Goal: Check status: Check status

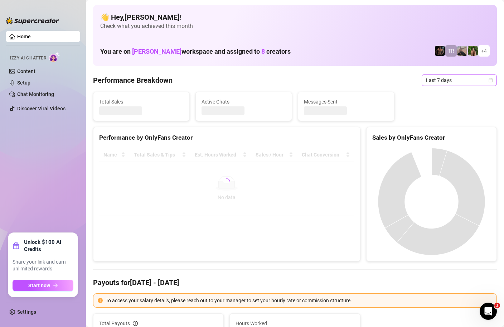
click at [491, 79] on icon "calendar" at bounding box center [490, 80] width 4 height 4
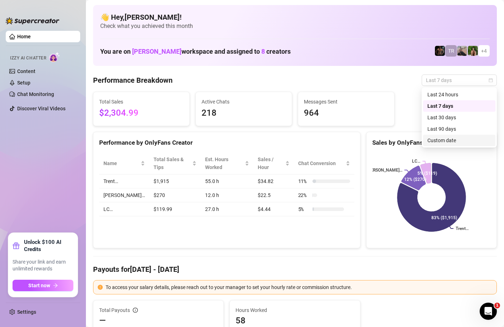
click at [445, 139] on div "Custom date" at bounding box center [459, 140] width 64 height 8
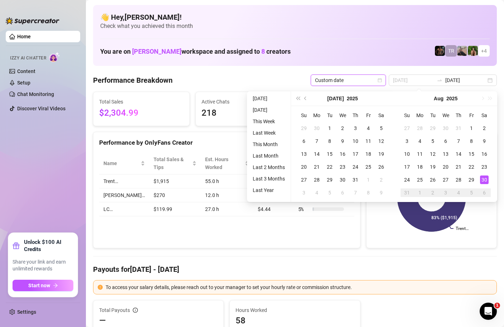
type input "[DATE]"
click at [486, 179] on div "30" at bounding box center [484, 179] width 9 height 9
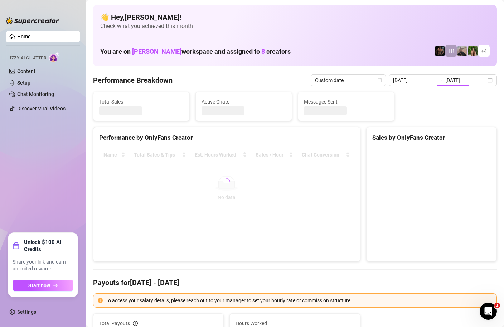
type input "[DATE]"
